Goal: Information Seeking & Learning: Learn about a topic

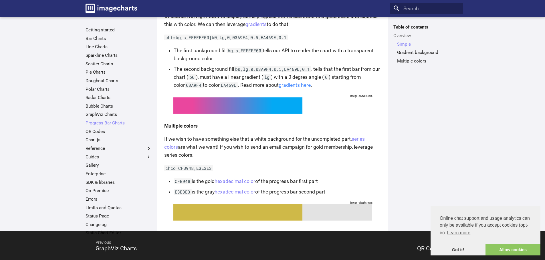
scroll to position [276, 0]
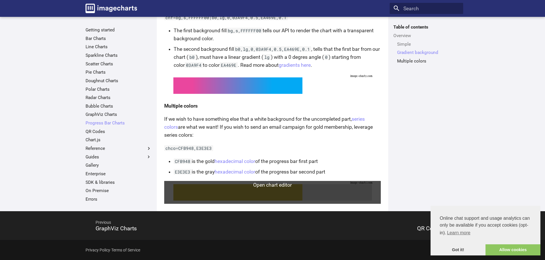
click at [285, 200] on link at bounding box center [272, 192] width 216 height 23
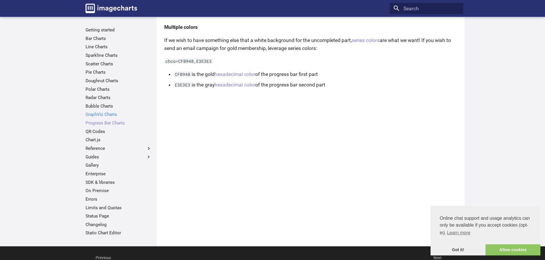
scroll to position [314, 0]
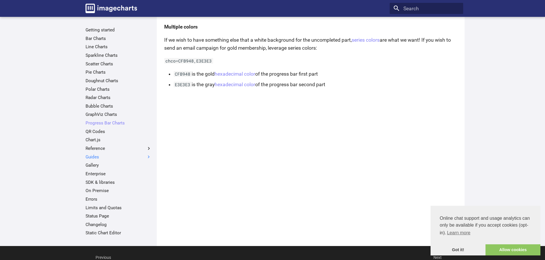
click at [106, 157] on label "Guides" at bounding box center [118, 157] width 66 height 6
click at [0, 0] on input "Guides" at bounding box center [0, 0] width 0 height 0
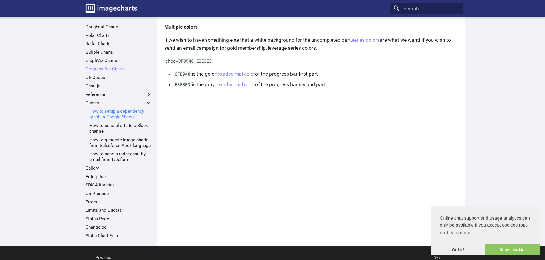
scroll to position [59, 0]
click at [97, 177] on link "Enterprise" at bounding box center [118, 177] width 66 height 6
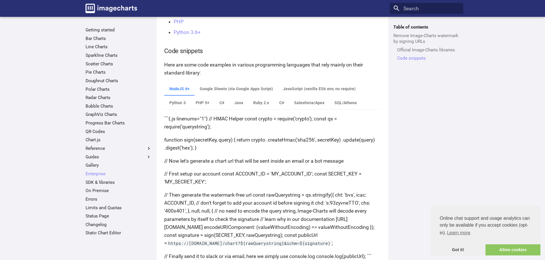
scroll to position [572, 0]
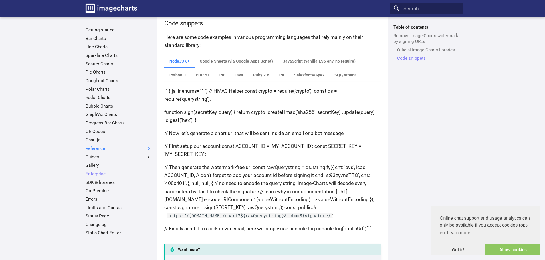
click at [97, 149] on label "Reference" at bounding box center [118, 149] width 66 height 6
click at [0, 0] on input "Reference" at bounding box center [0, 0] width 0 height 0
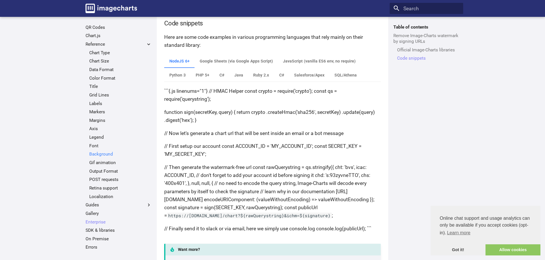
scroll to position [114, 0]
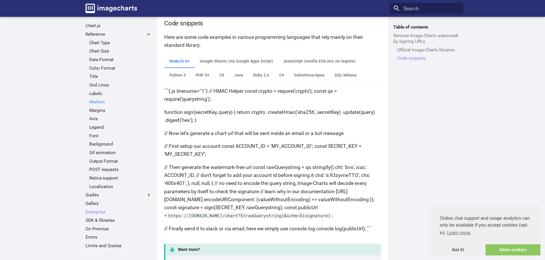
click at [105, 101] on link "Markers" at bounding box center [120, 102] width 62 height 6
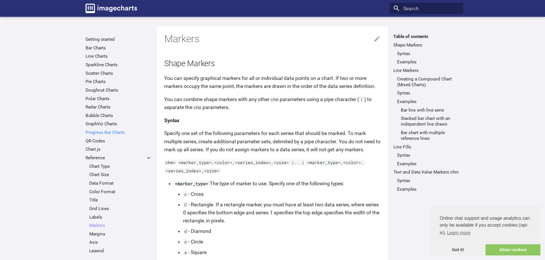
drag, startPoint x: 111, startPoint y: 132, endPoint x: 115, endPoint y: 133, distance: 4.6
click at [111, 132] on link "Progress Bar Charts" at bounding box center [118, 133] width 66 height 6
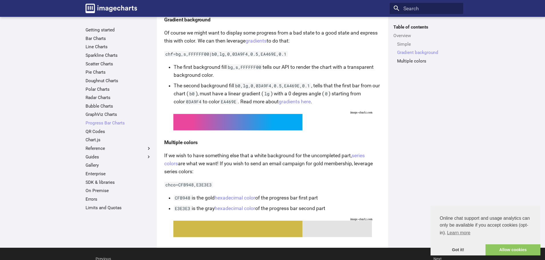
scroll to position [276, 0]
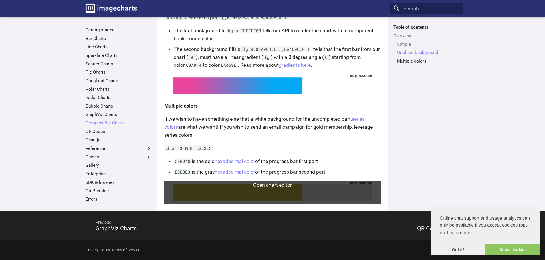
click at [253, 197] on link at bounding box center [272, 192] width 216 height 23
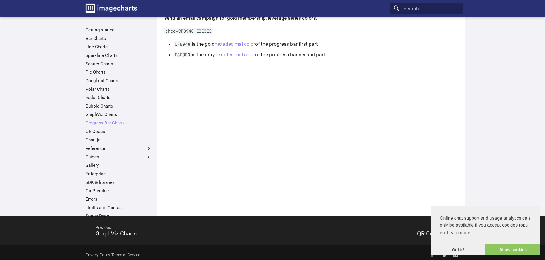
scroll to position [350, 0]
